Goal: Information Seeking & Learning: Understand process/instructions

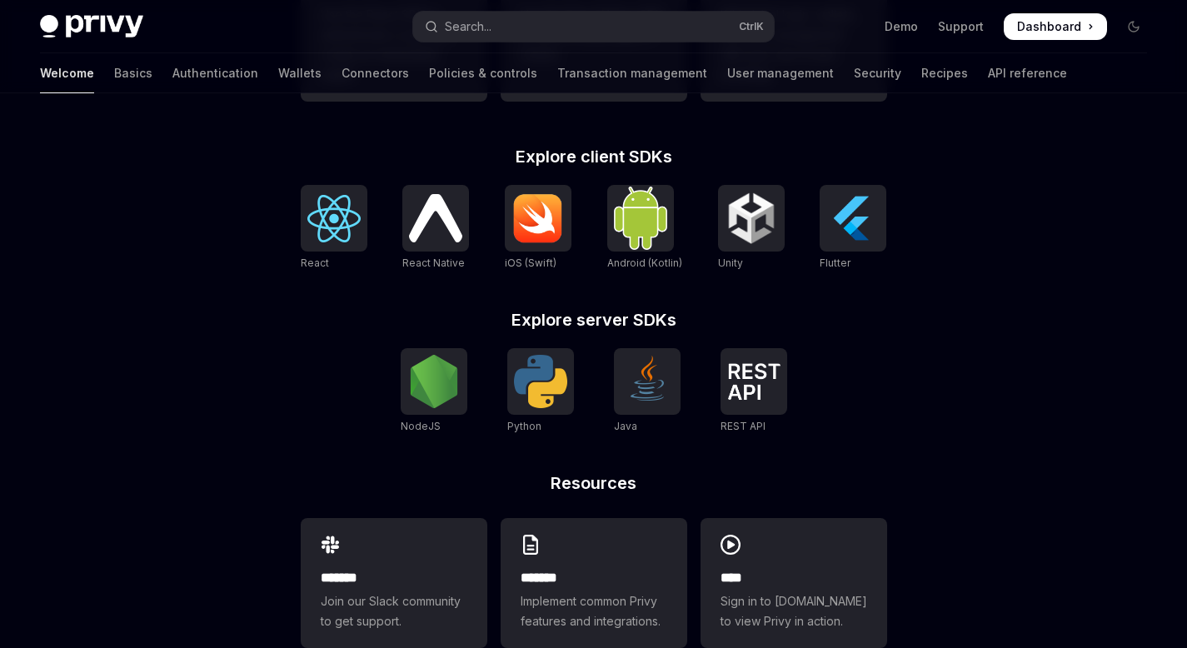
scroll to position [676, 0]
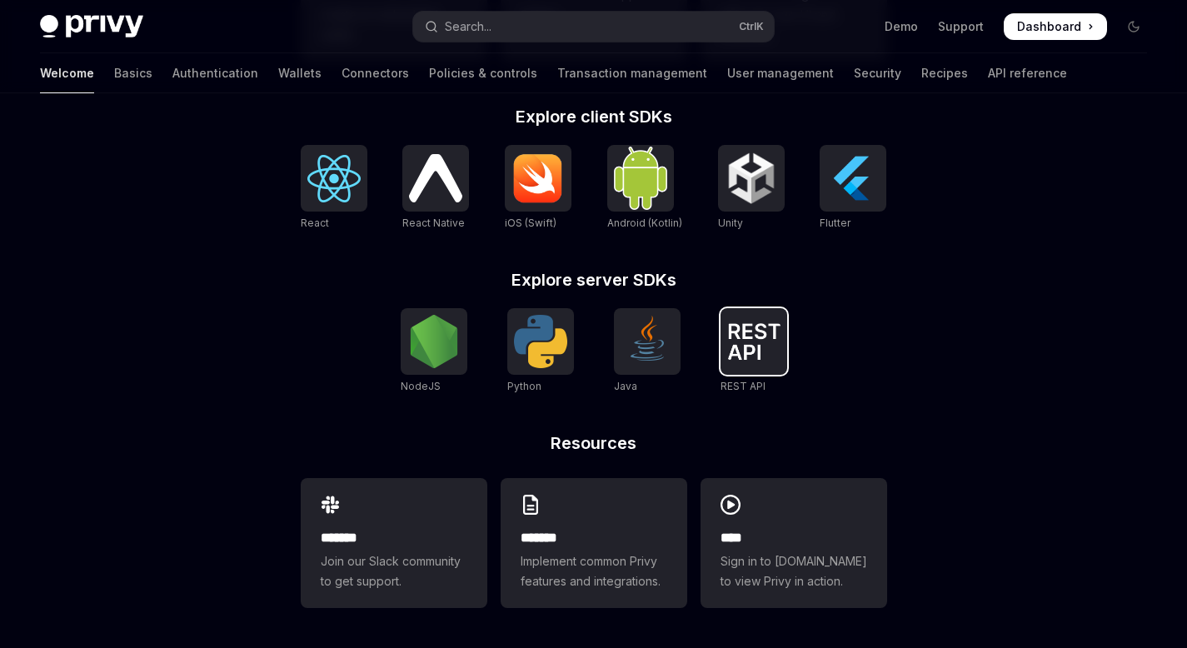
click at [757, 346] on img at bounding box center [753, 341] width 53 height 37
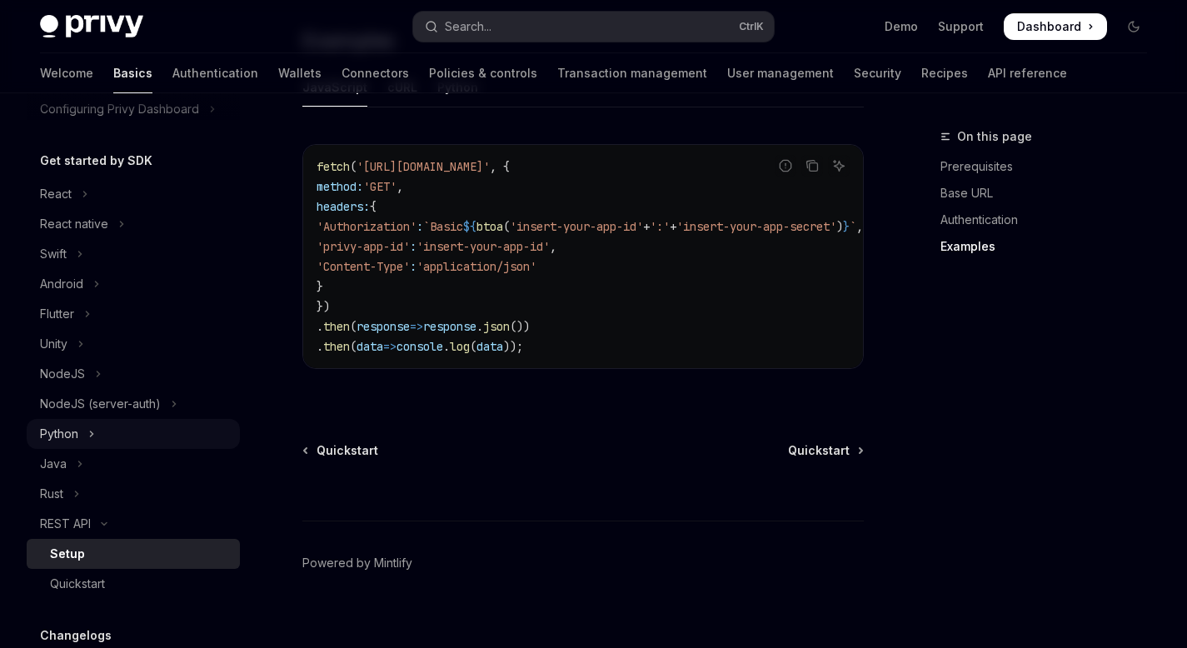
scroll to position [112, 0]
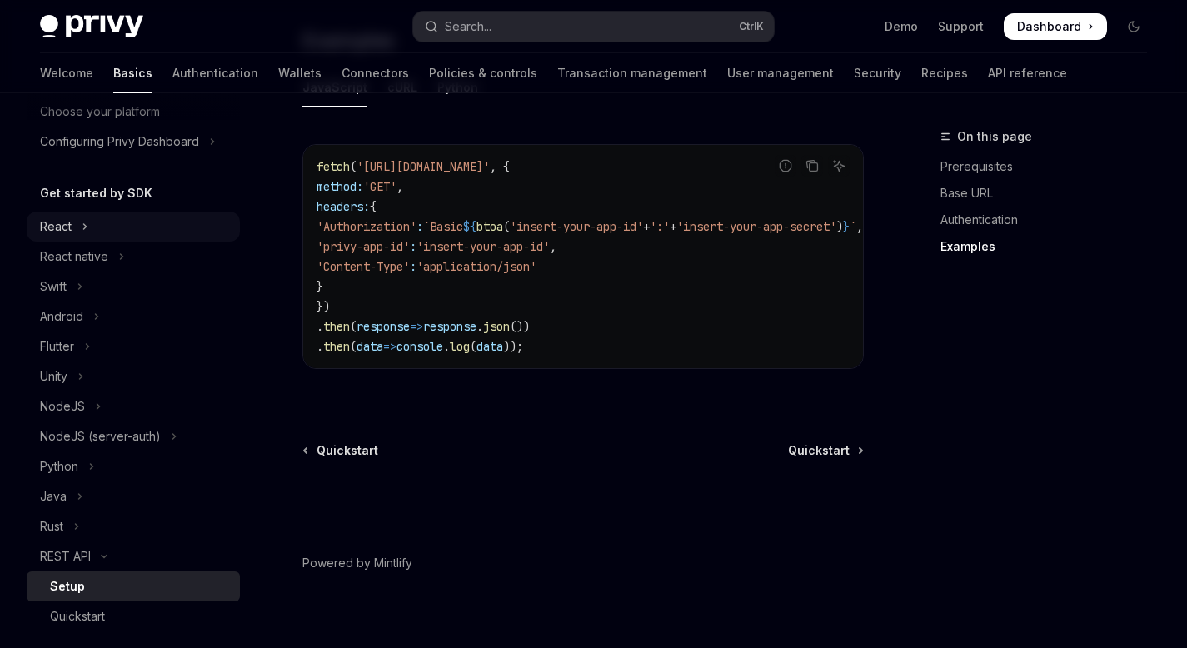
click at [126, 223] on button "React" at bounding box center [133, 227] width 213 height 30
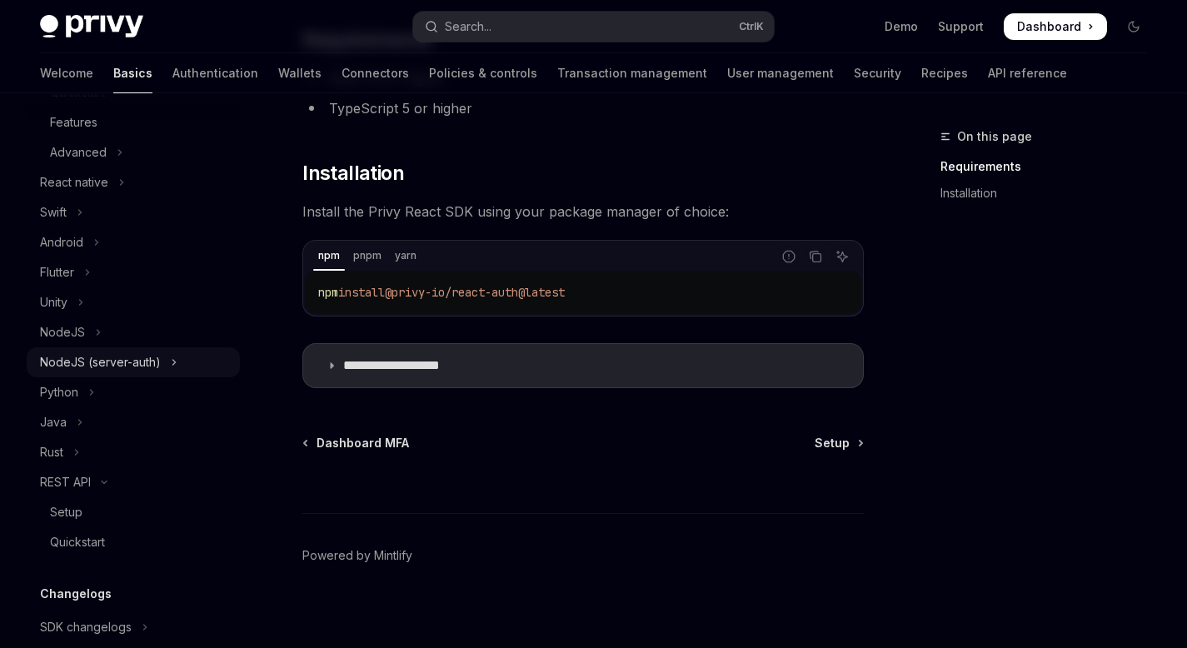
scroll to position [118, 0]
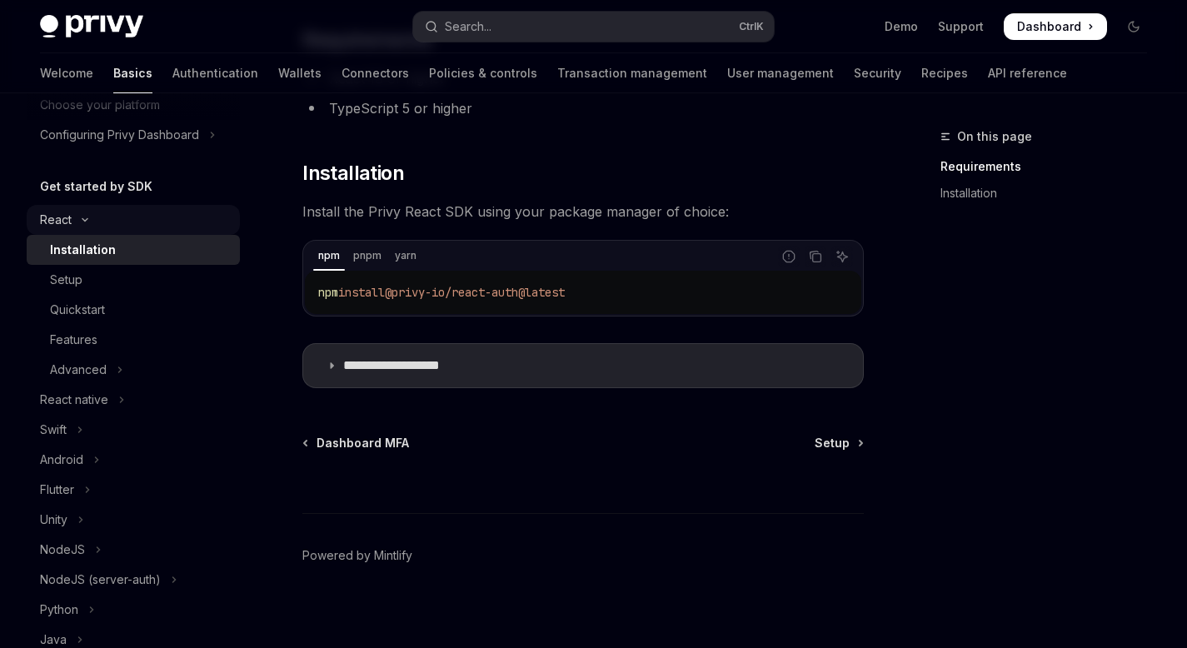
click at [103, 231] on button "React" at bounding box center [133, 220] width 213 height 30
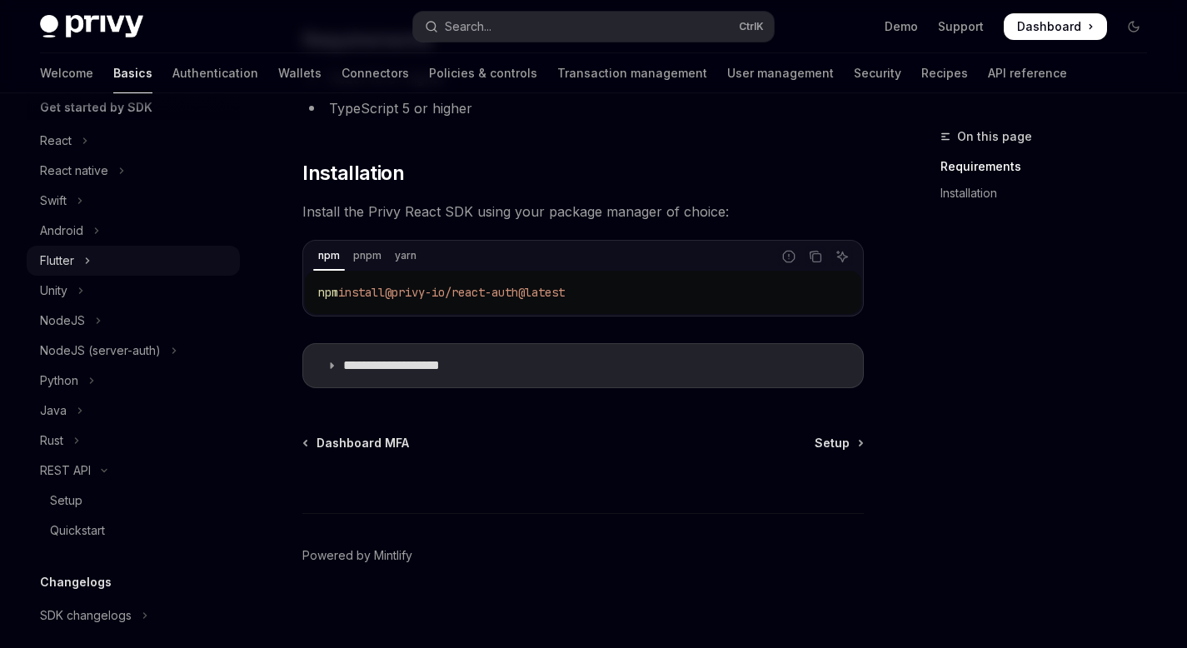
scroll to position [185, 0]
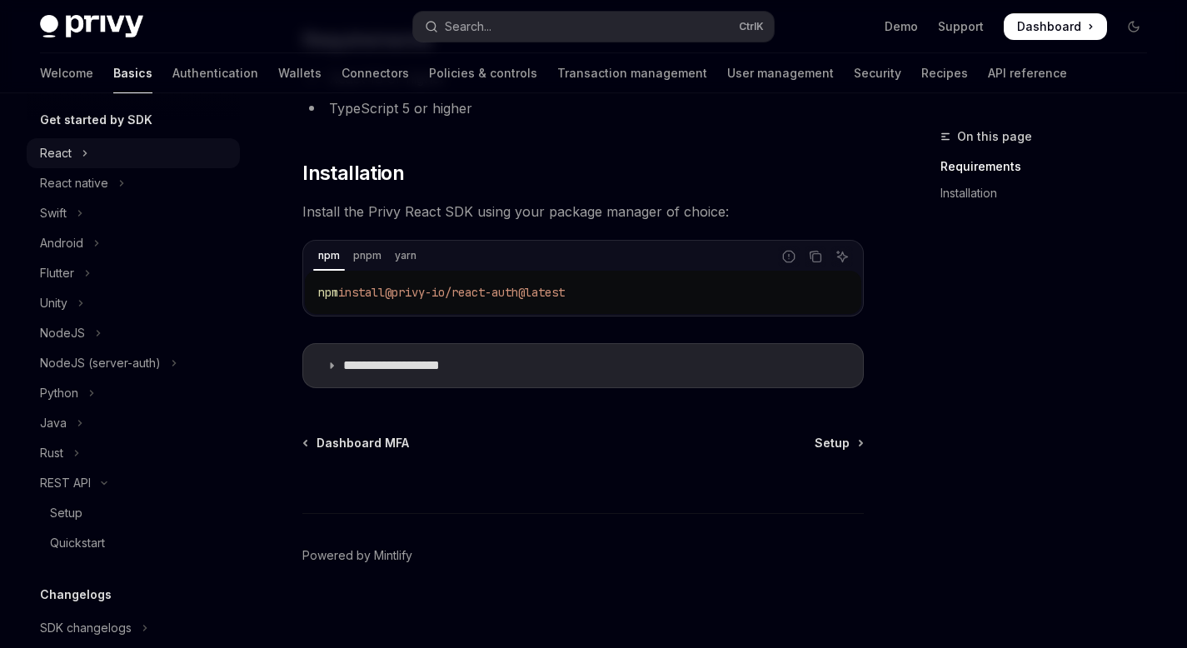
click at [104, 153] on button "React" at bounding box center [133, 153] width 213 height 30
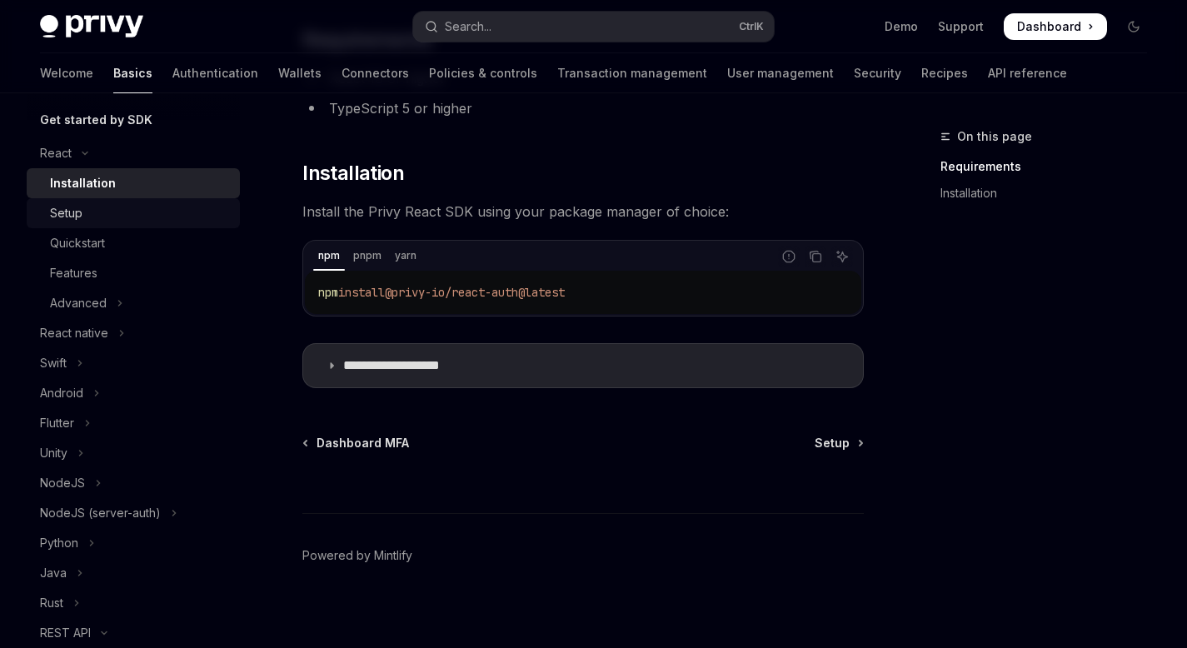
click at [101, 219] on div "Setup" at bounding box center [140, 213] width 180 height 20
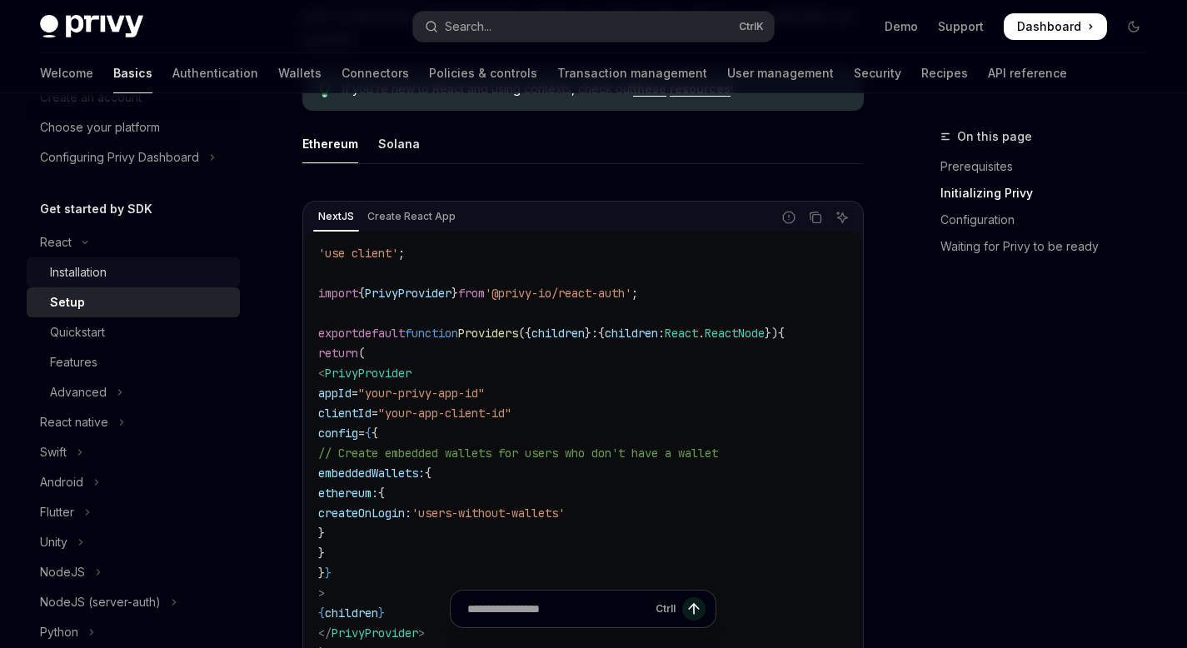
scroll to position [88, 0]
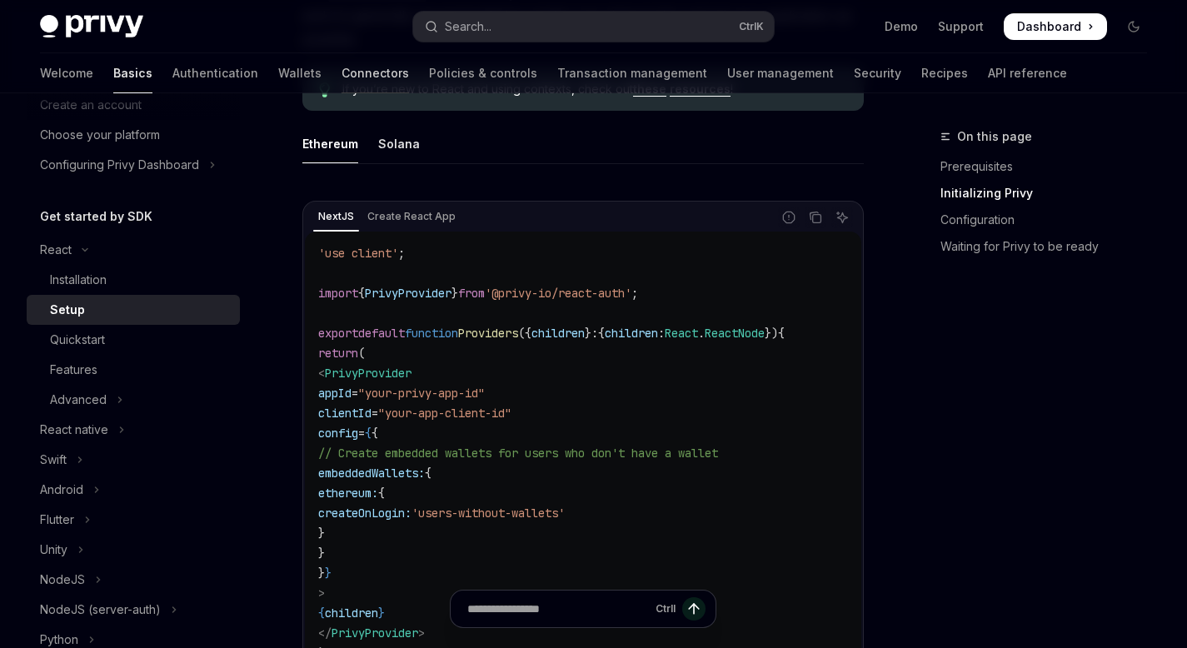
click at [342, 69] on link "Connectors" at bounding box center [375, 73] width 67 height 40
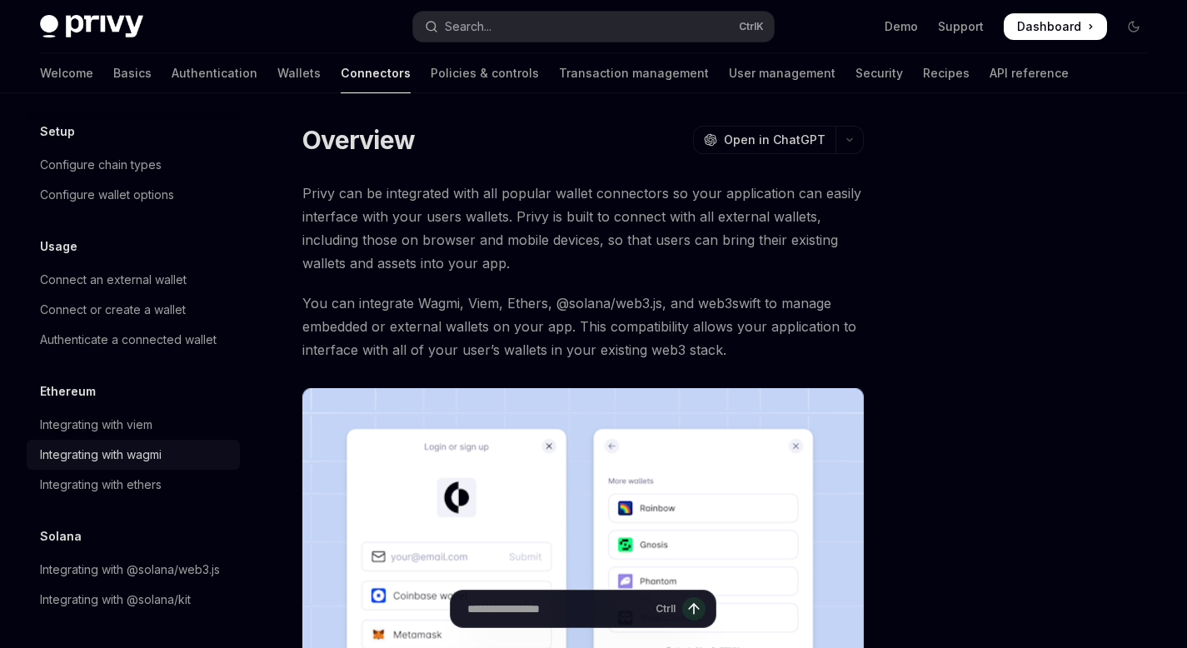
scroll to position [105, 0]
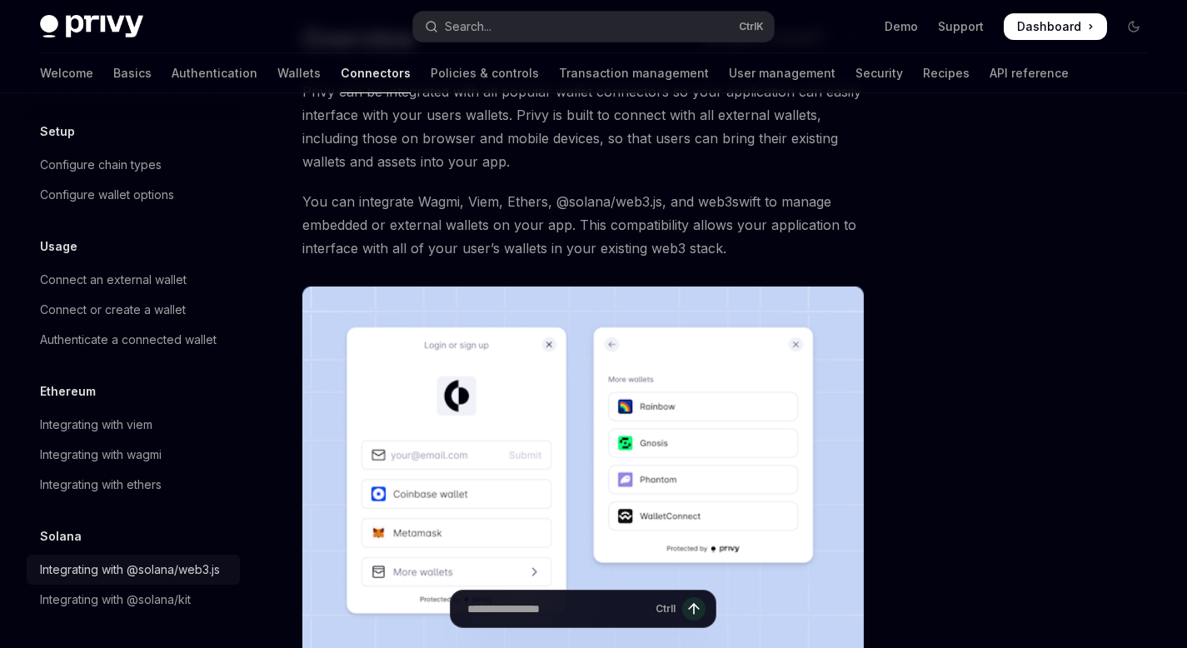
click at [122, 560] on div "Integrating with @solana/web3.js" at bounding box center [130, 570] width 180 height 20
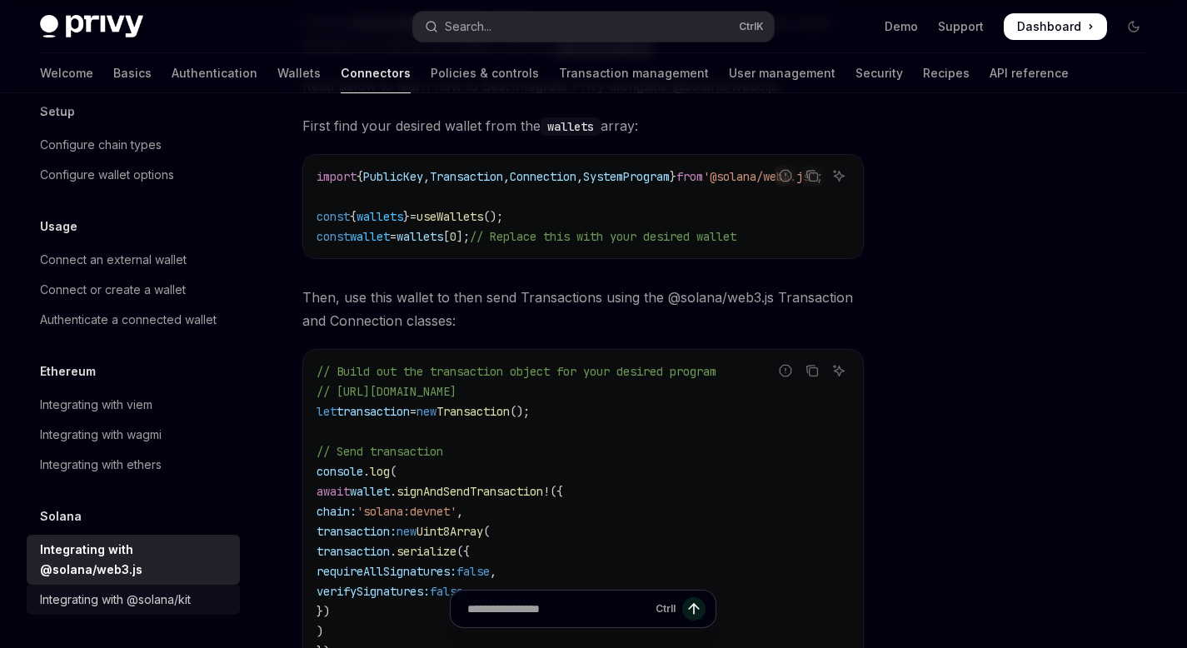
click at [156, 602] on div "Integrating with @solana/kit" at bounding box center [115, 600] width 151 height 20
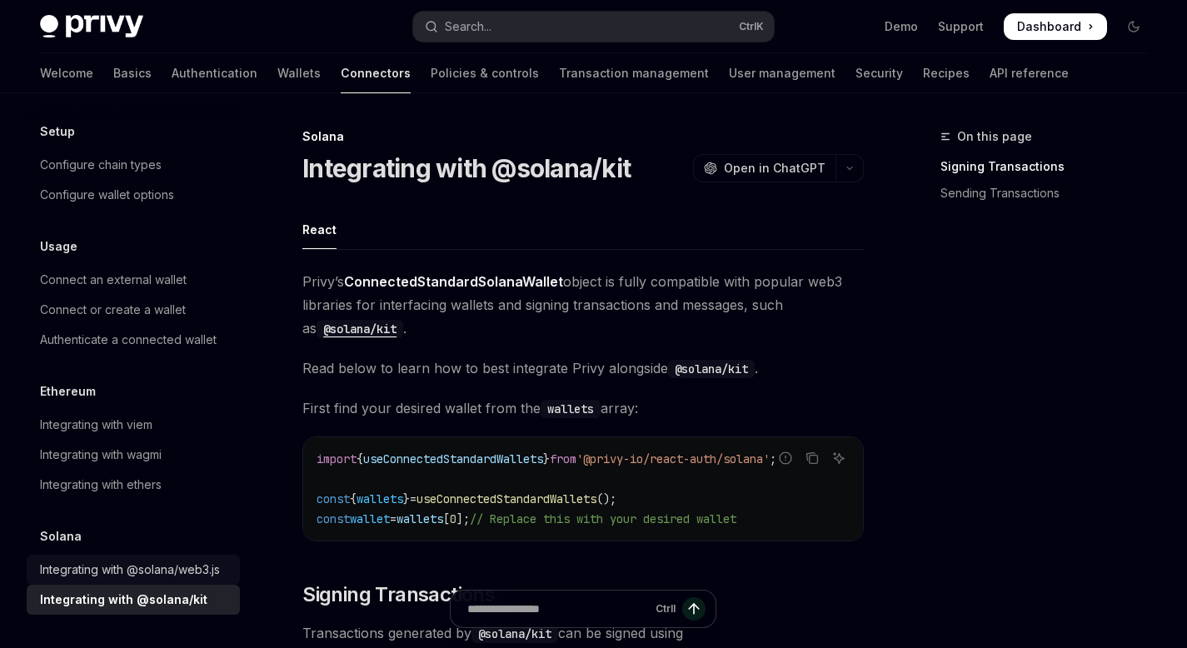
click at [143, 560] on div "Integrating with @solana/web3.js" at bounding box center [130, 570] width 180 height 20
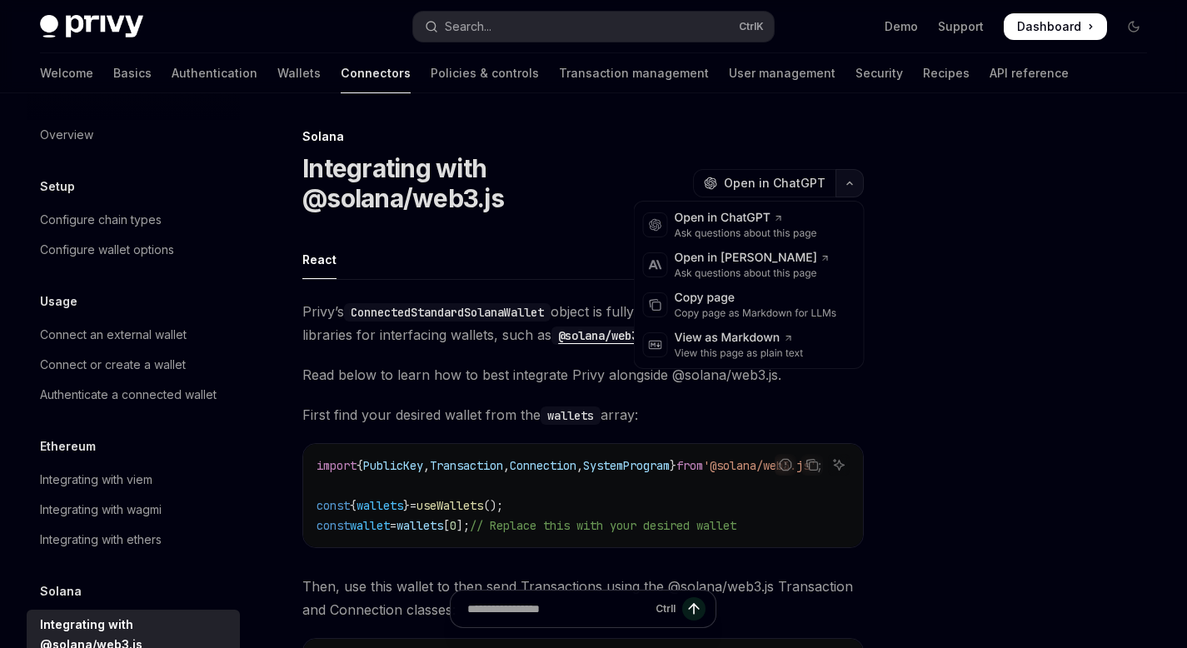
click at [837, 177] on button "button" at bounding box center [850, 183] width 28 height 28
click at [769, 217] on div "Open in ChatGPT" at bounding box center [746, 218] width 142 height 17
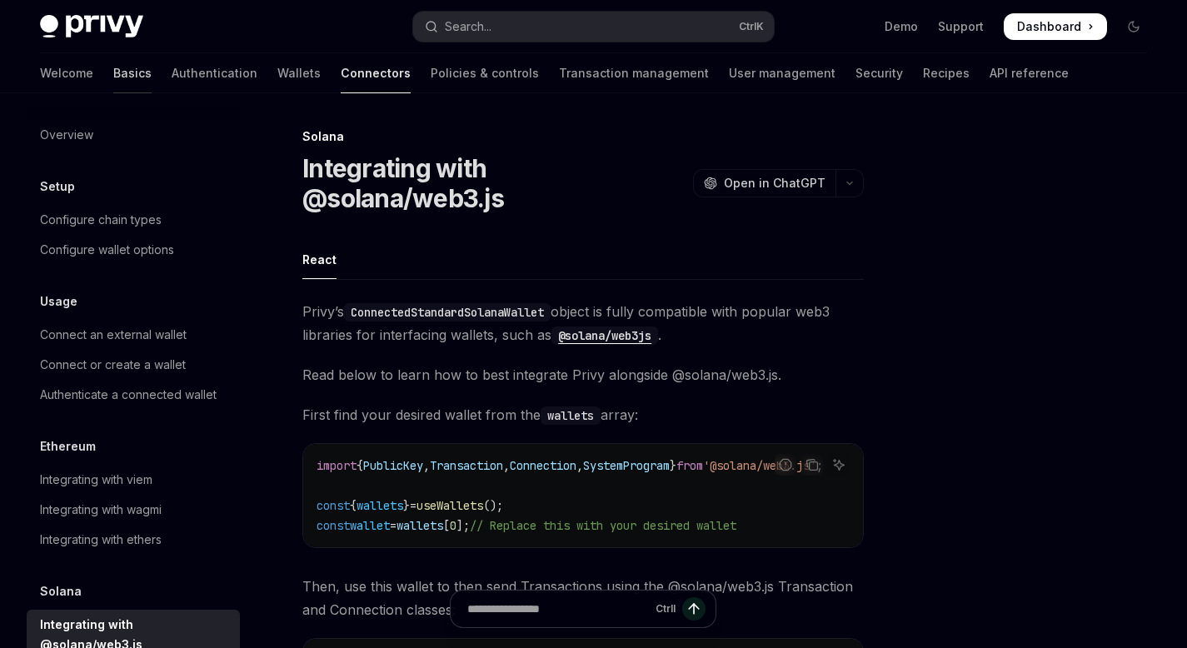
click at [113, 79] on link "Basics" at bounding box center [132, 73] width 38 height 40
type textarea "*"
